Goal: Task Accomplishment & Management: Manage account settings

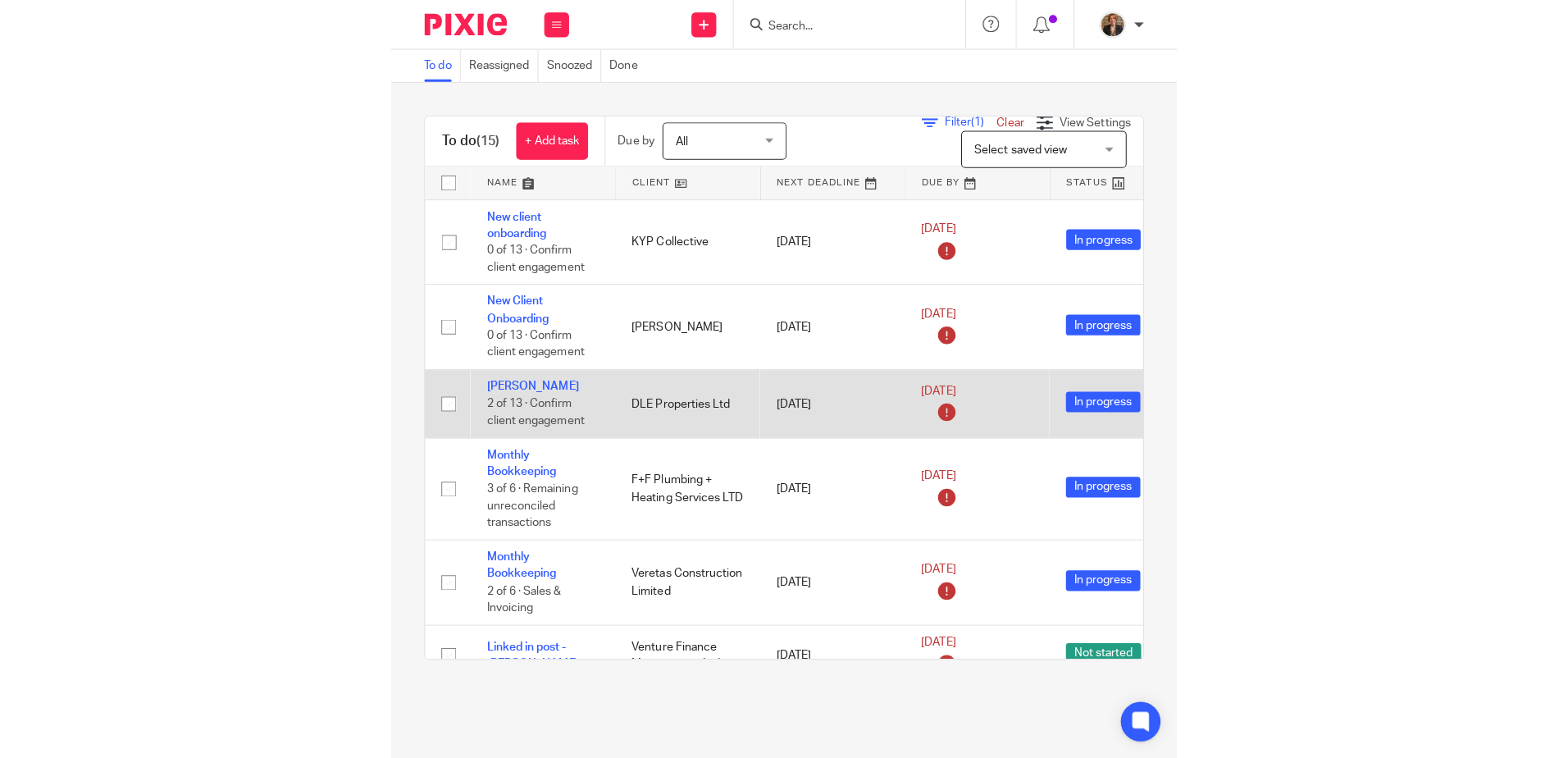
scroll to position [273, 0]
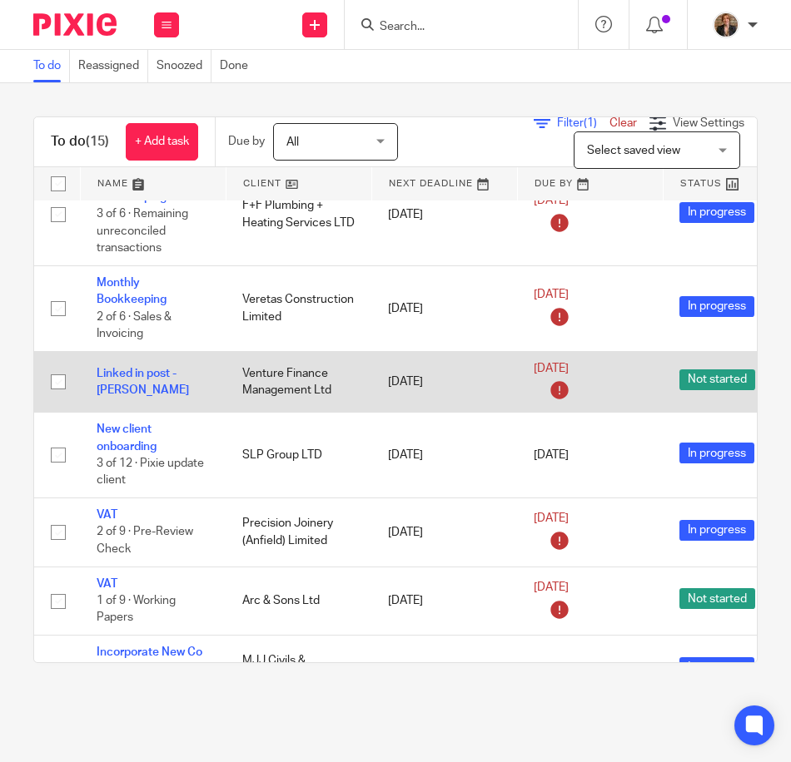
click at [54, 381] on input "checkbox" at bounding box center [58, 382] width 32 height 32
checkbox input "true"
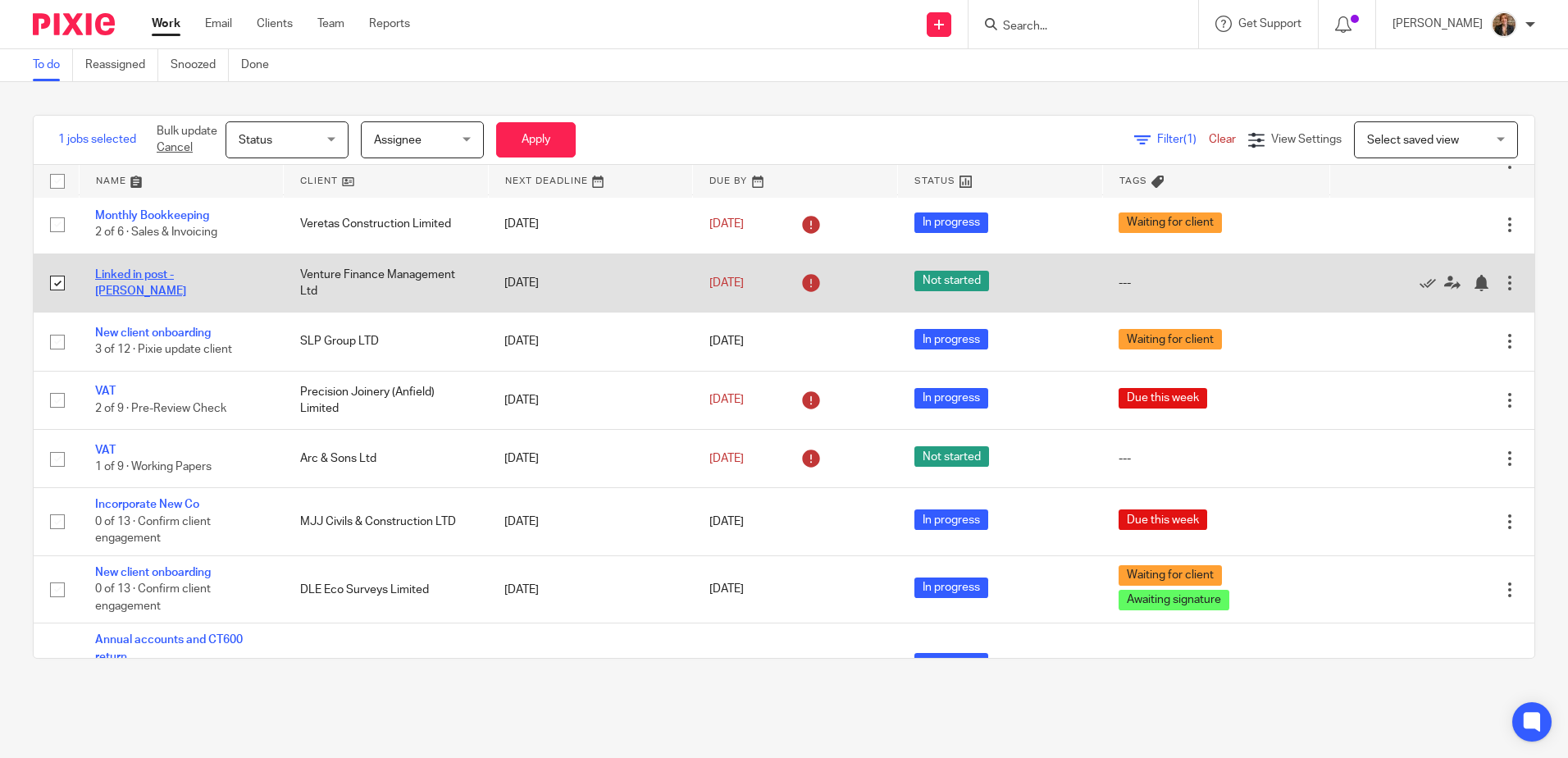
click at [163, 280] on link "Linked in post - [PERSON_NAME]" at bounding box center [141, 283] width 91 height 28
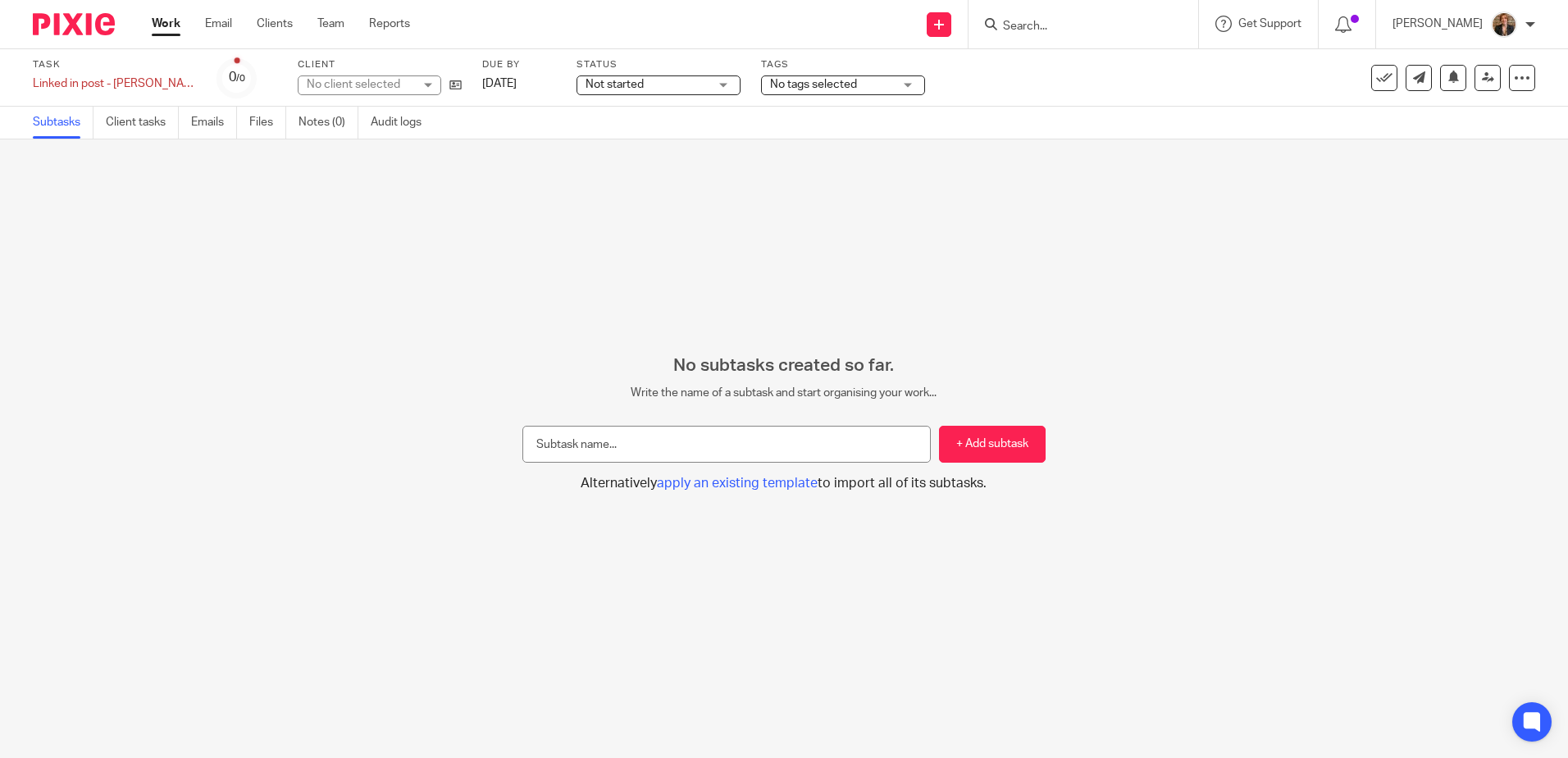
click at [805, 93] on span "No tags selected" at bounding box center [831, 84] width 123 height 17
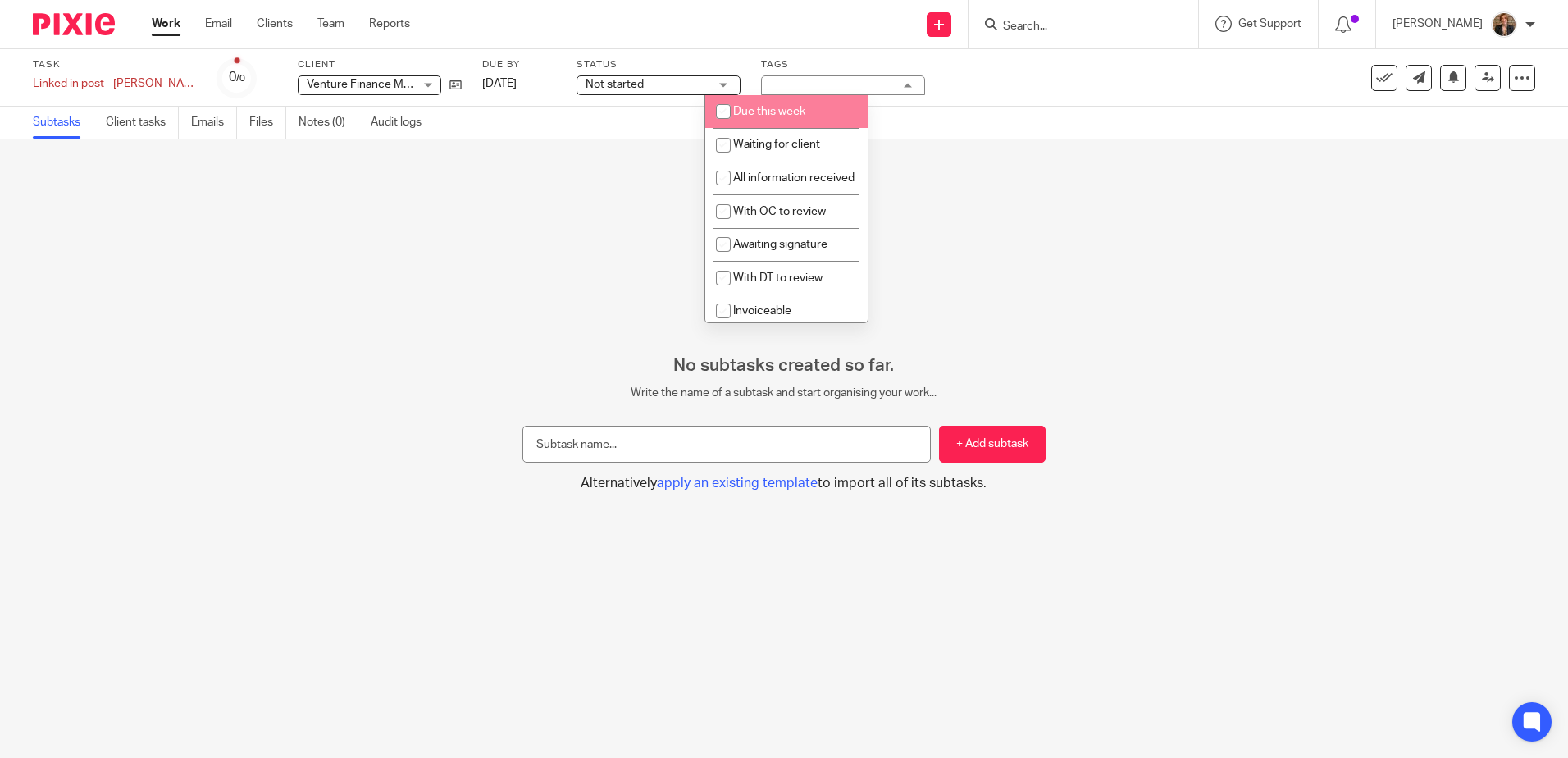
click at [747, 105] on li "Due this week" at bounding box center [786, 112] width 163 height 34
checkbox input "true"
drag, startPoint x: 623, startPoint y: 67, endPoint x: 625, endPoint y: 81, distance: 14.1
click at [623, 67] on label "Status" at bounding box center [658, 64] width 164 height 13
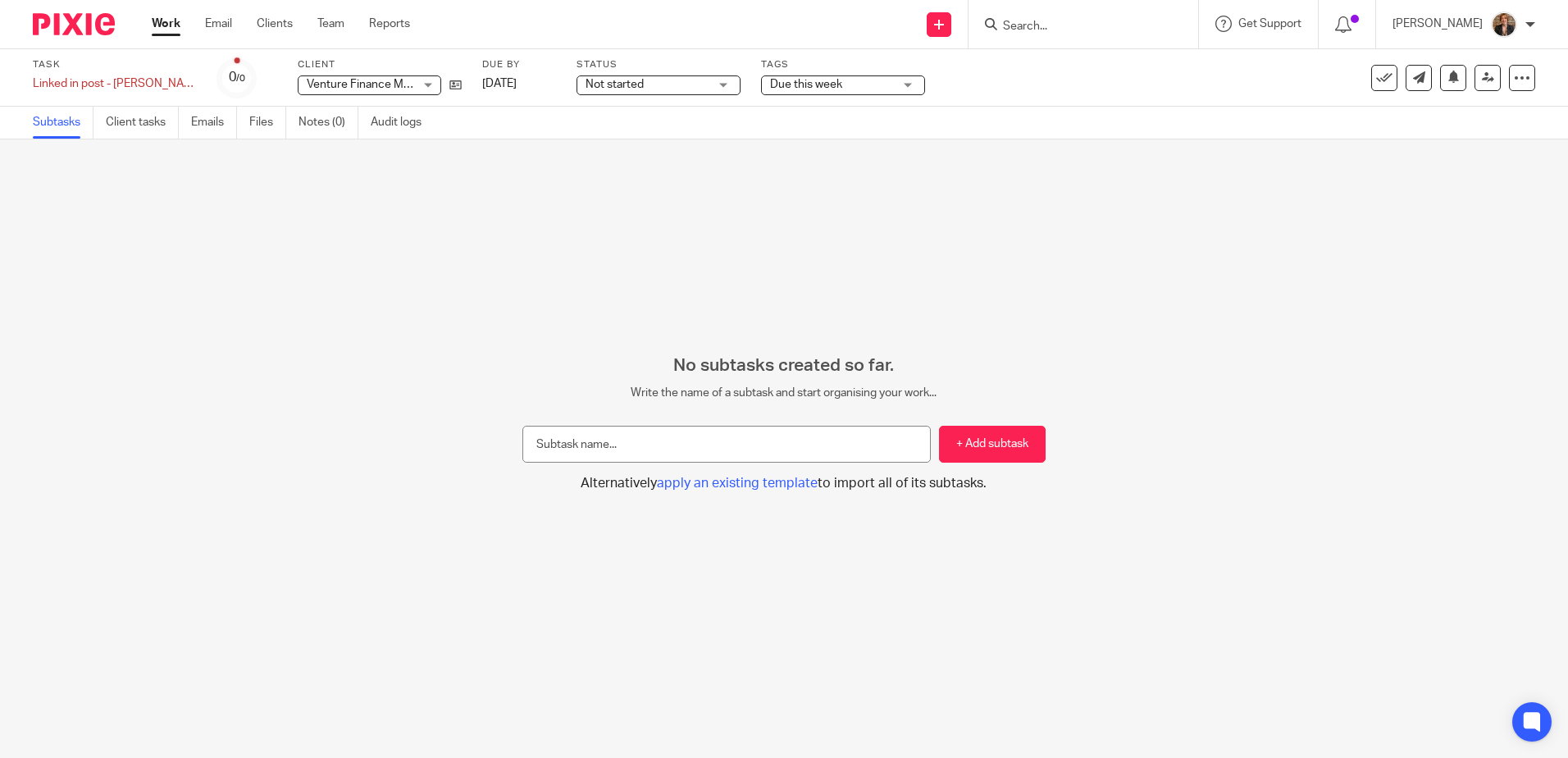
click at [628, 81] on span "Not started" at bounding box center [647, 84] width 123 height 17
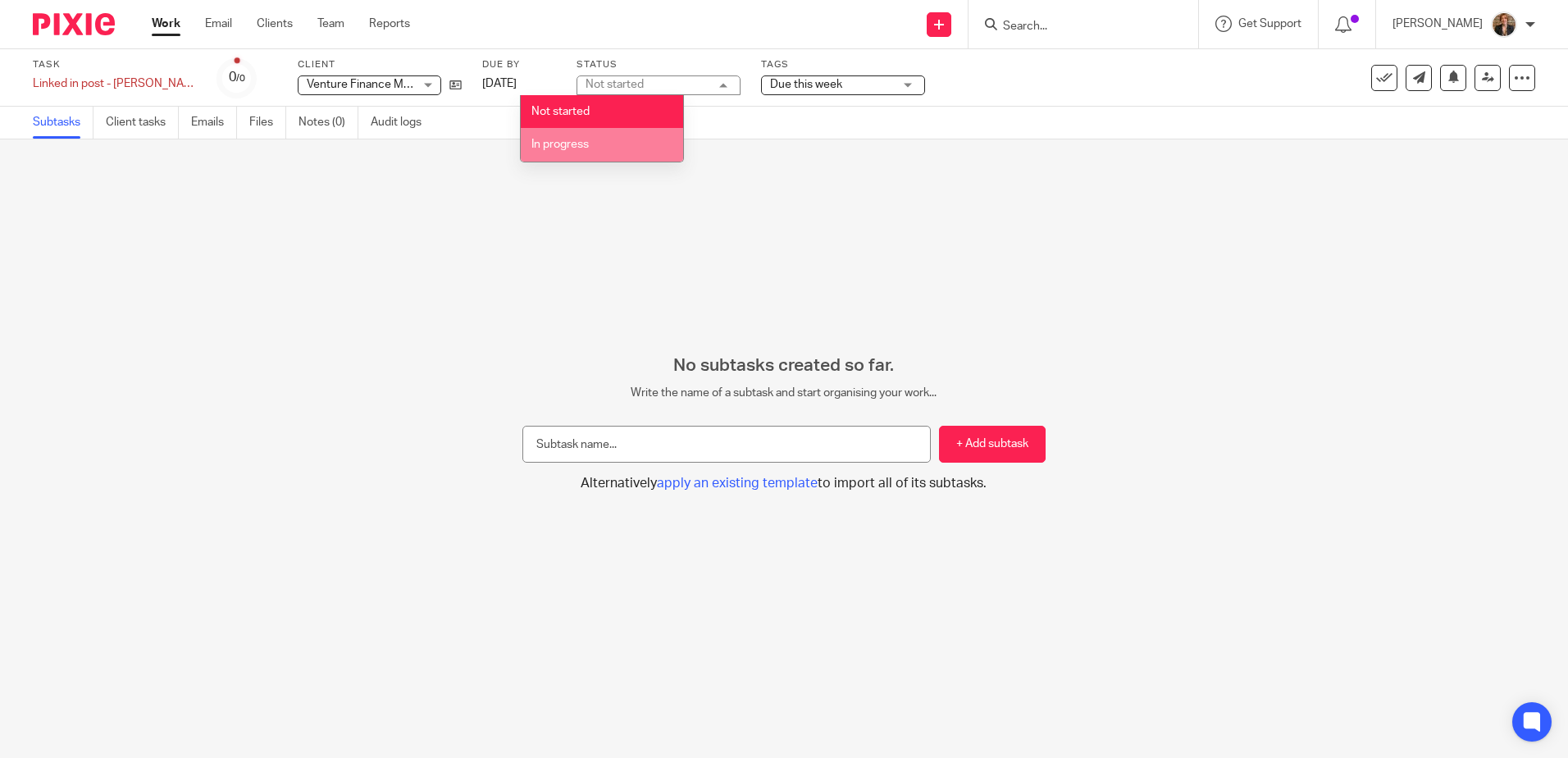
drag, startPoint x: 621, startPoint y: 152, endPoint x: 547, endPoint y: 172, distance: 76.7
click at [620, 152] on li "In progress" at bounding box center [601, 145] width 163 height 34
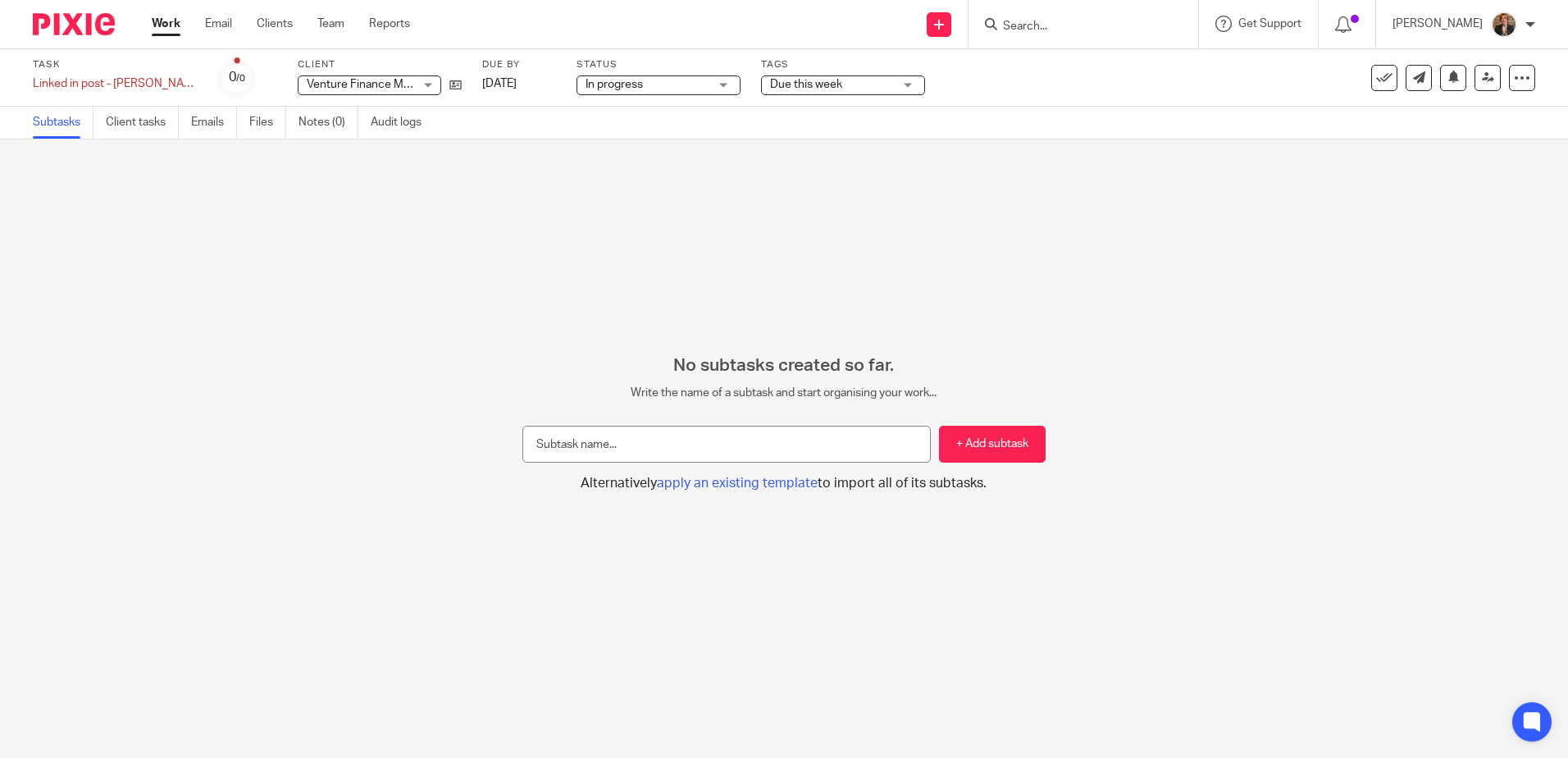
click at [435, 274] on div "No subtasks created so far. Write the name of a subtask and start organising yo…" at bounding box center [784, 448] width 1568 height 619
click at [1376, 79] on icon at bounding box center [1384, 78] width 17 height 17
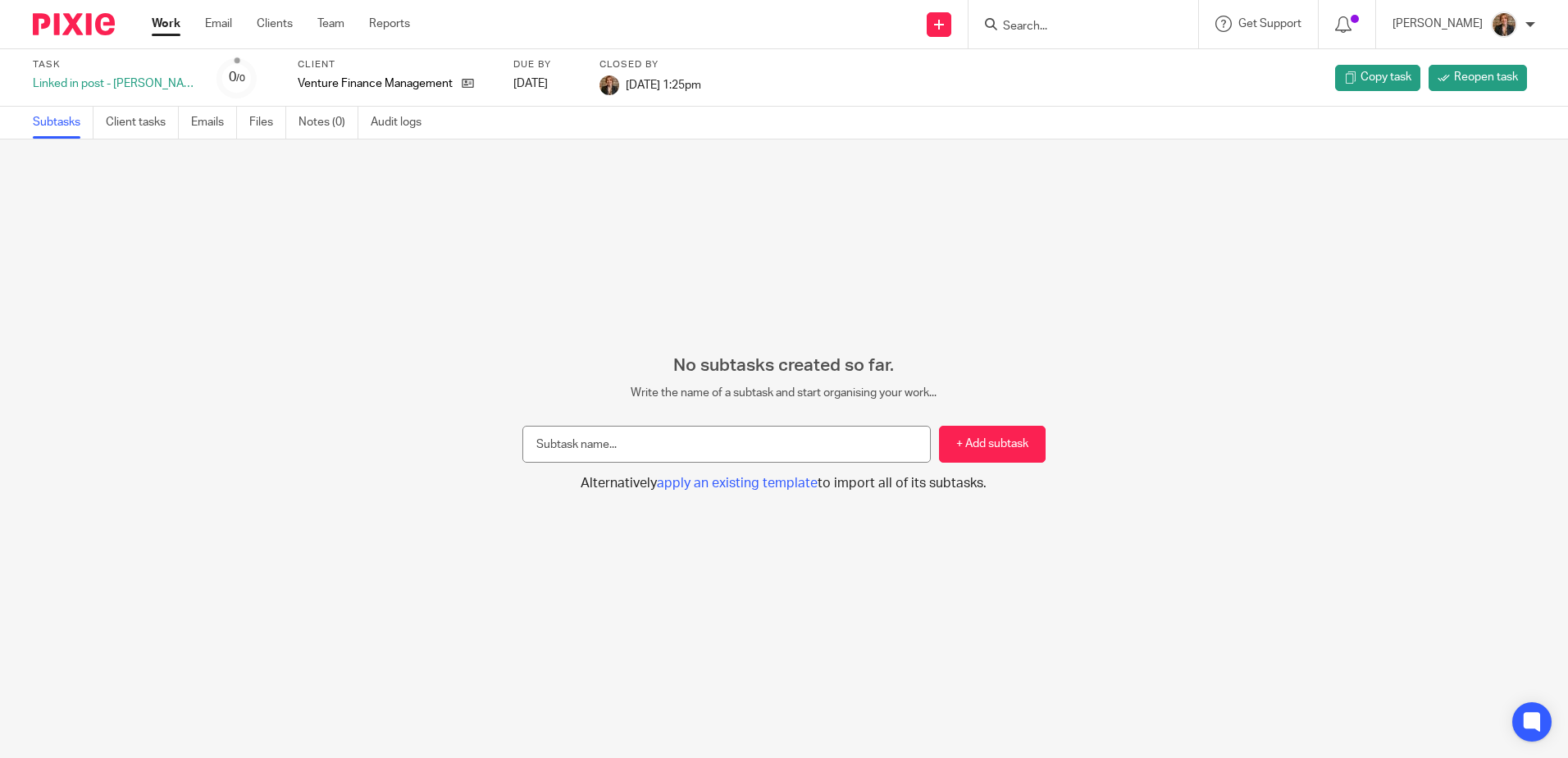
click at [83, 19] on img at bounding box center [73, 24] width 82 height 22
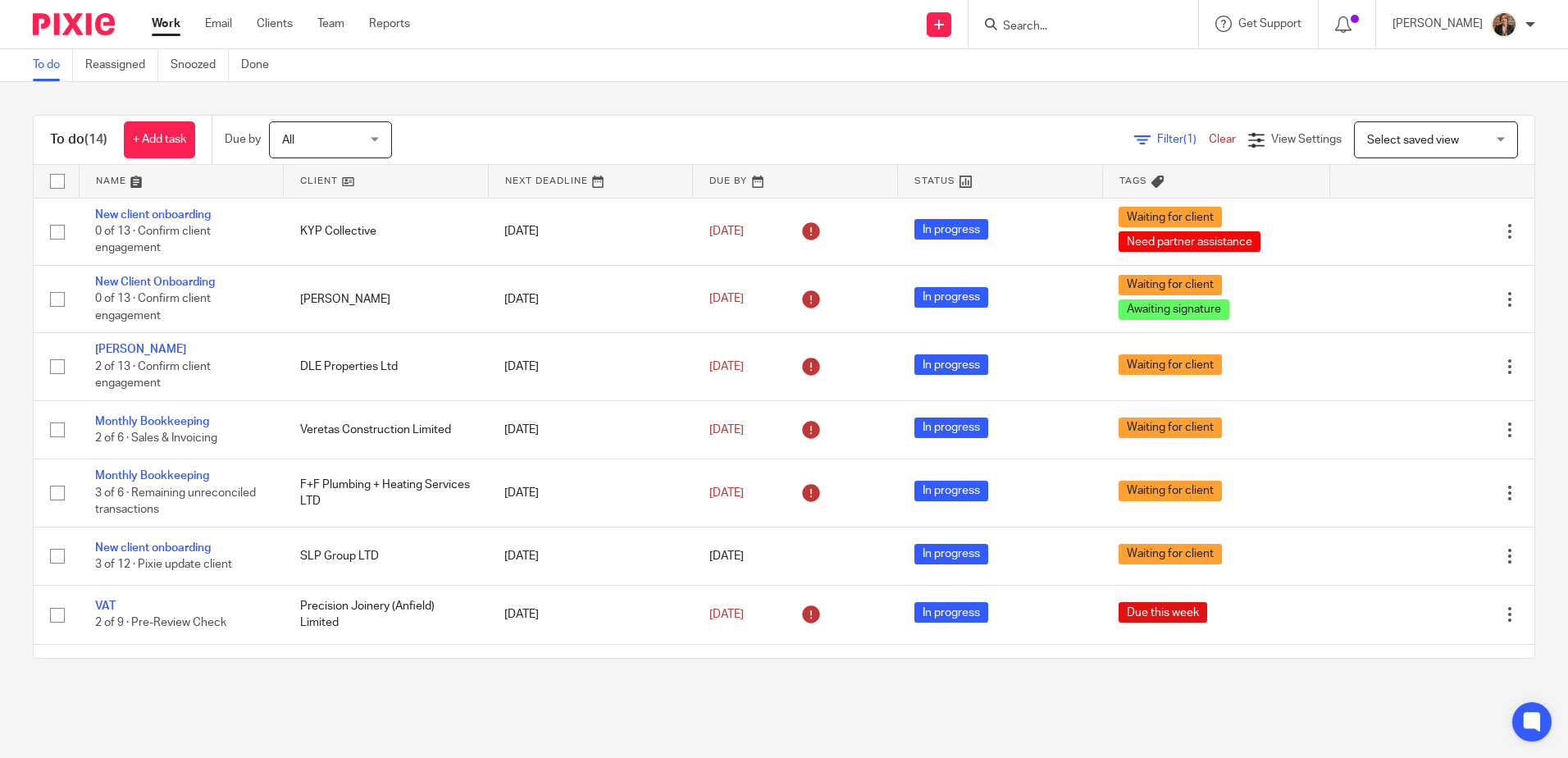
click at [1119, 23] on input "Search" at bounding box center [1075, 27] width 148 height 15
type input "mjj"
click at [1115, 52] on link at bounding box center [1100, 63] width 203 height 25
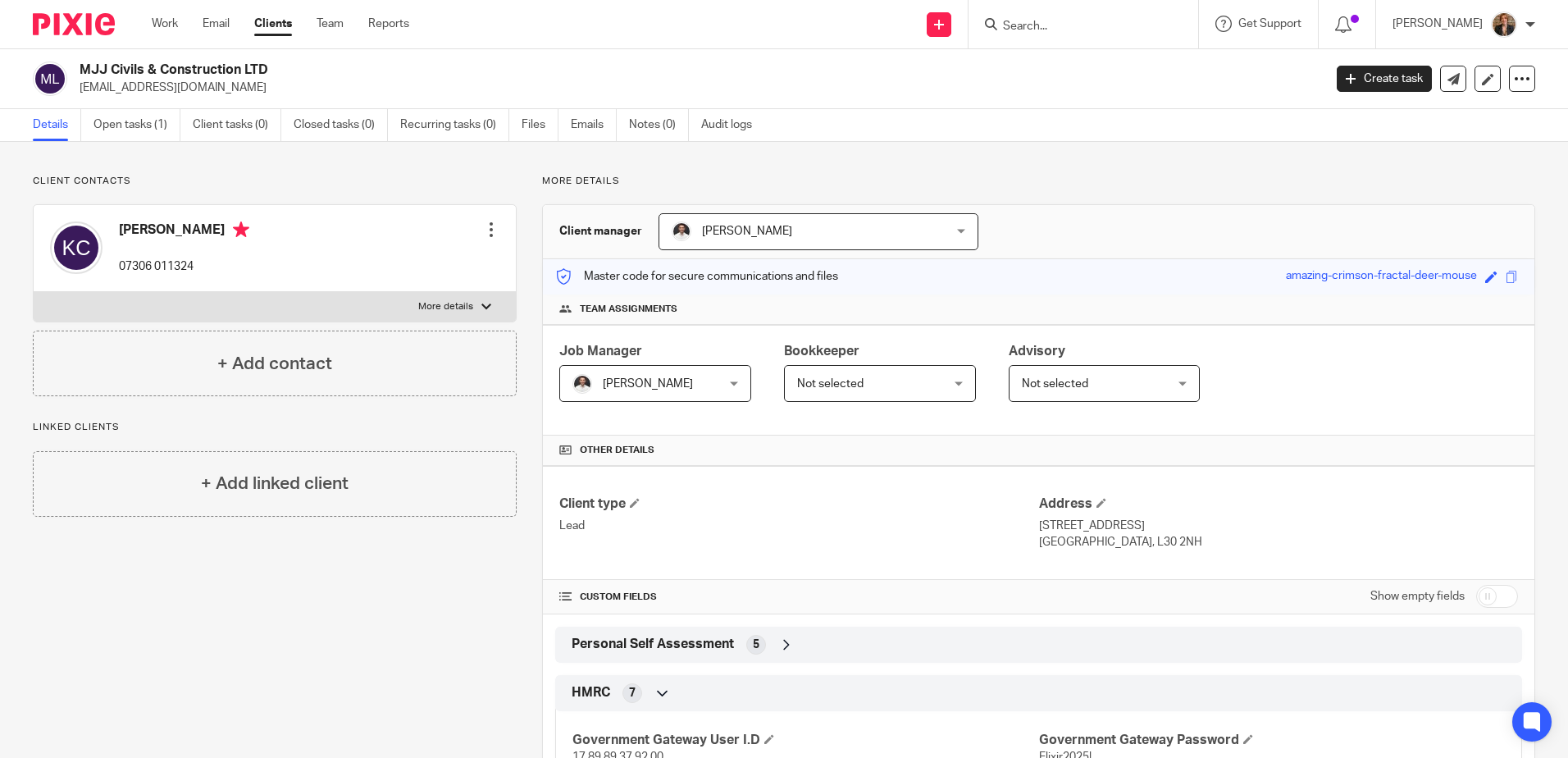
click at [418, 295] on label "More details" at bounding box center [274, 307] width 482 height 30
click at [34, 292] on input "More details" at bounding box center [33, 291] width 1 height 1
checkbox input "true"
